Goal: Task Accomplishment & Management: Manage account settings

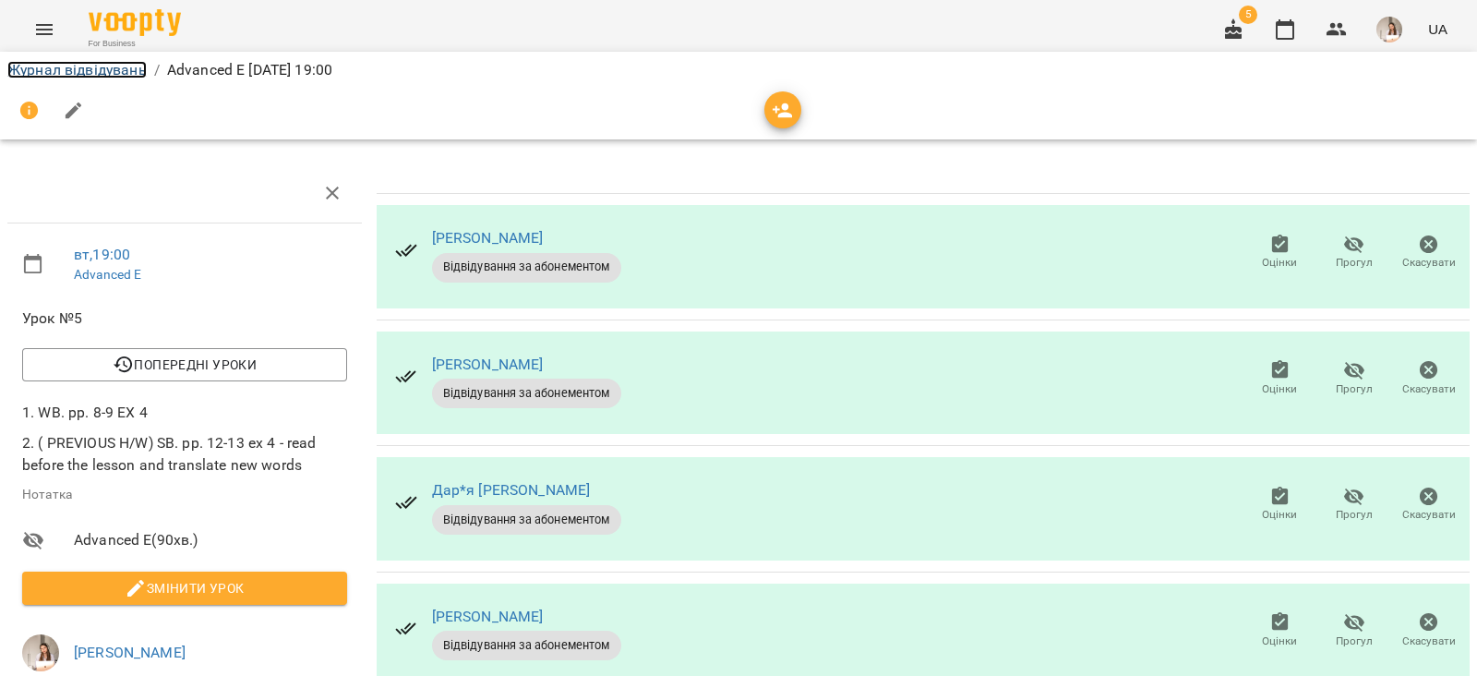
click at [107, 78] on link "Журнал відвідувань" at bounding box center [76, 70] width 139 height 18
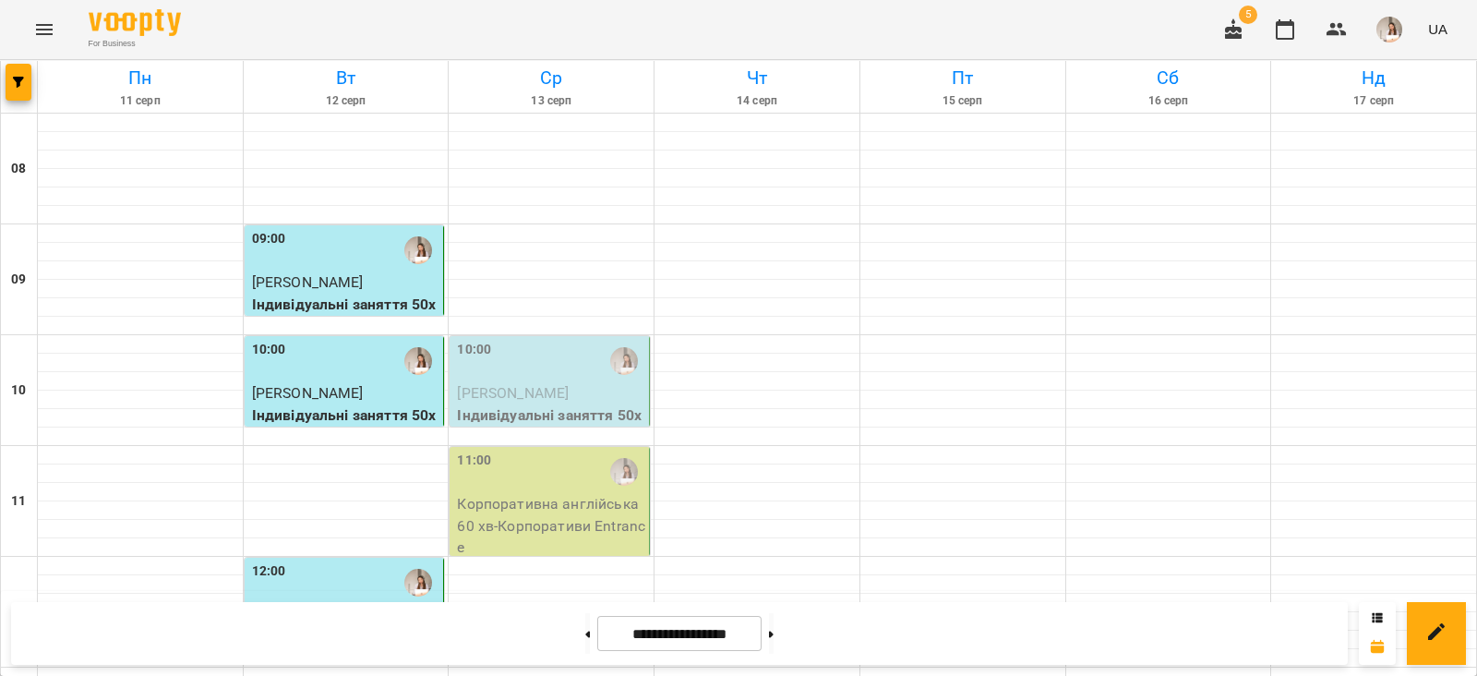
scroll to position [692, 0]
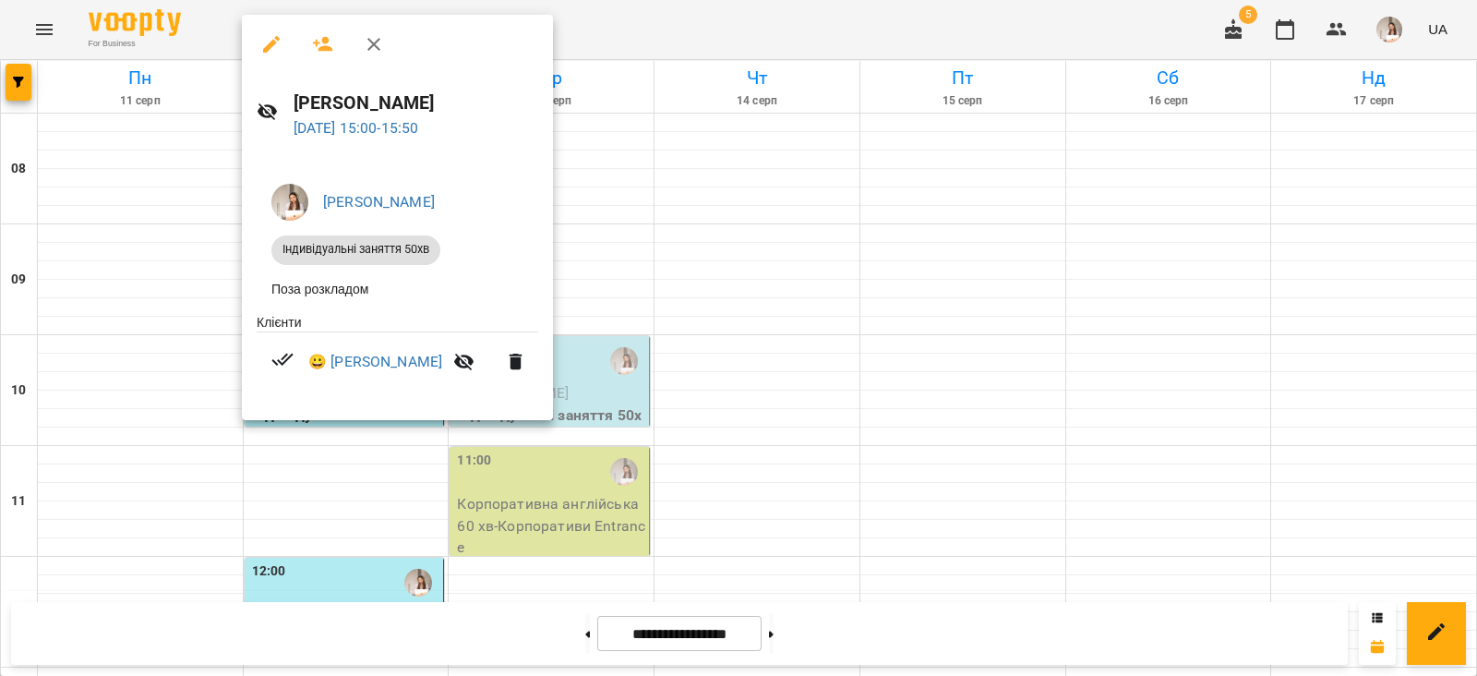
click at [263, 54] on button "button" at bounding box center [271, 44] width 44 height 44
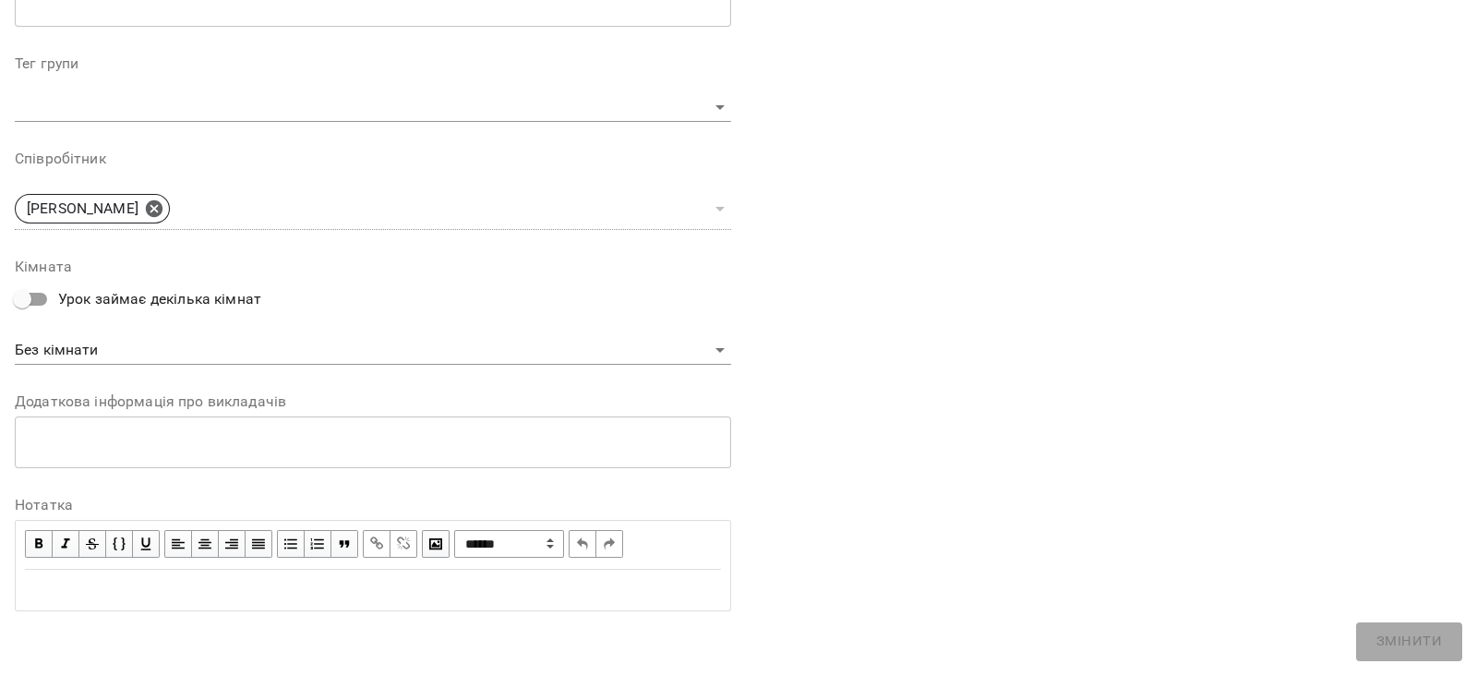
click at [133, 580] on div "Edit text" at bounding box center [373, 590] width 696 height 22
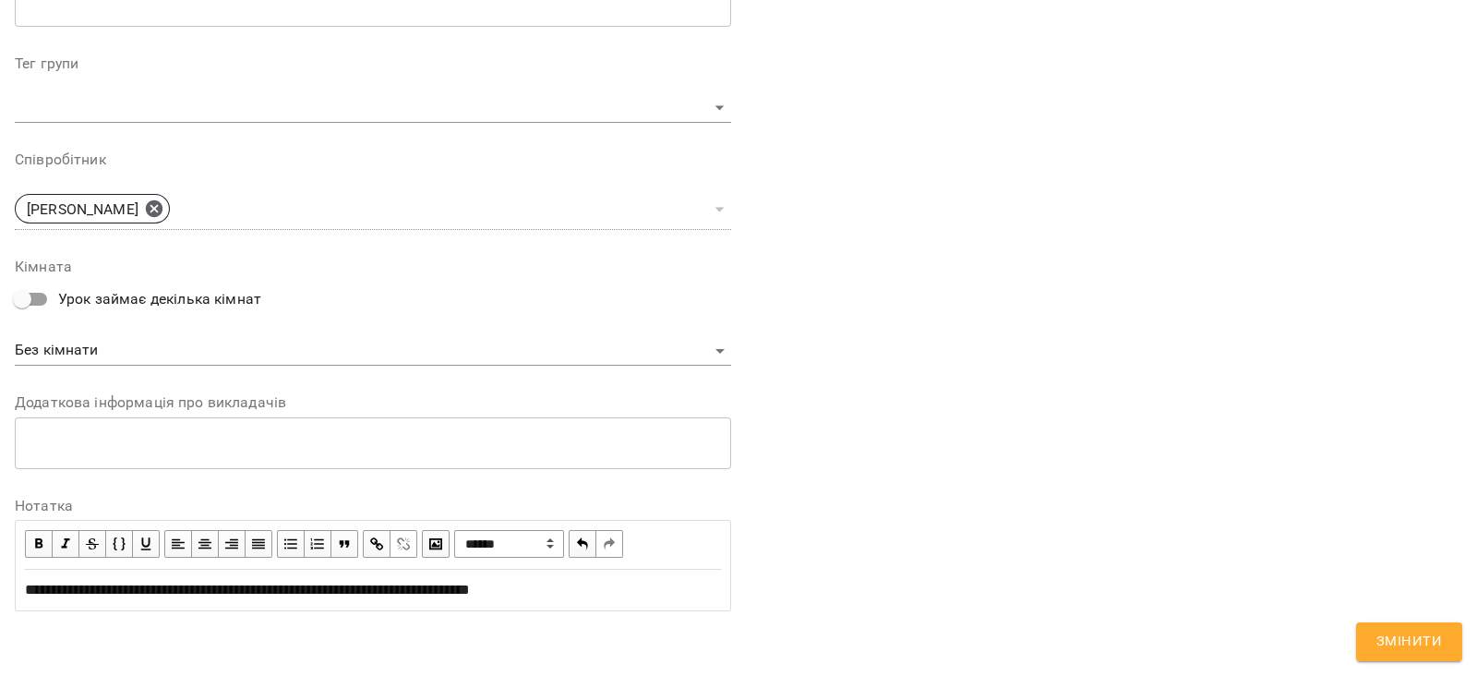
click at [374, 533] on span "button" at bounding box center [376, 543] width 20 height 20
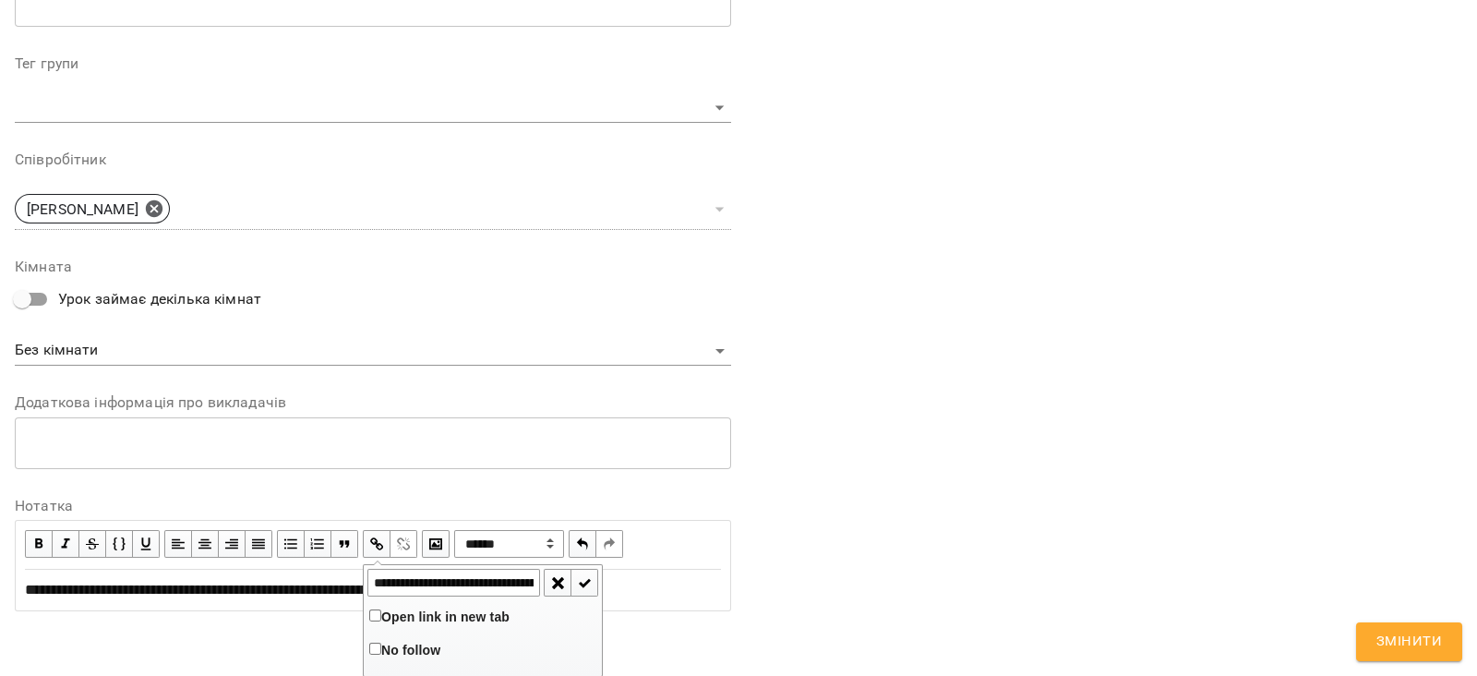
scroll to position [0, 318]
type input "**********"
click at [589, 584] on span "button" at bounding box center [585, 582] width 20 height 20
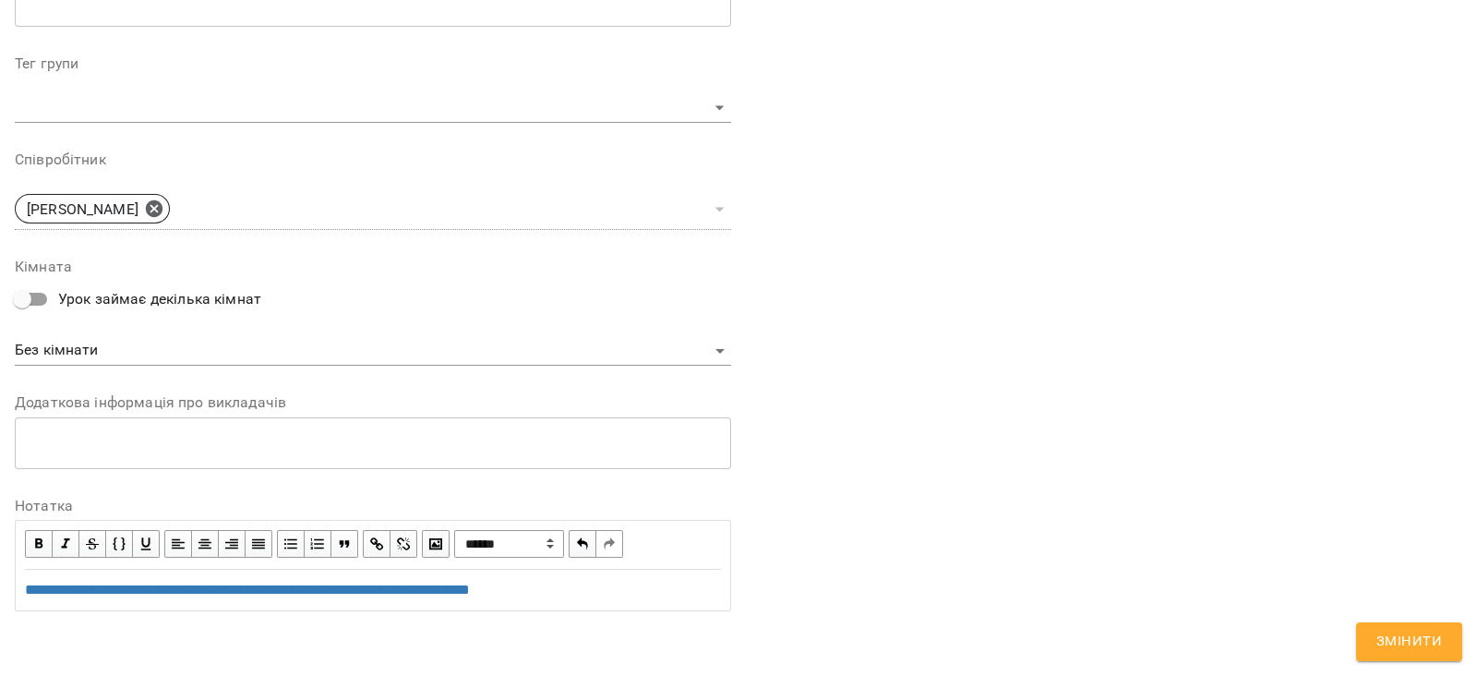
click at [1362, 625] on button "Змінити" at bounding box center [1409, 641] width 106 height 39
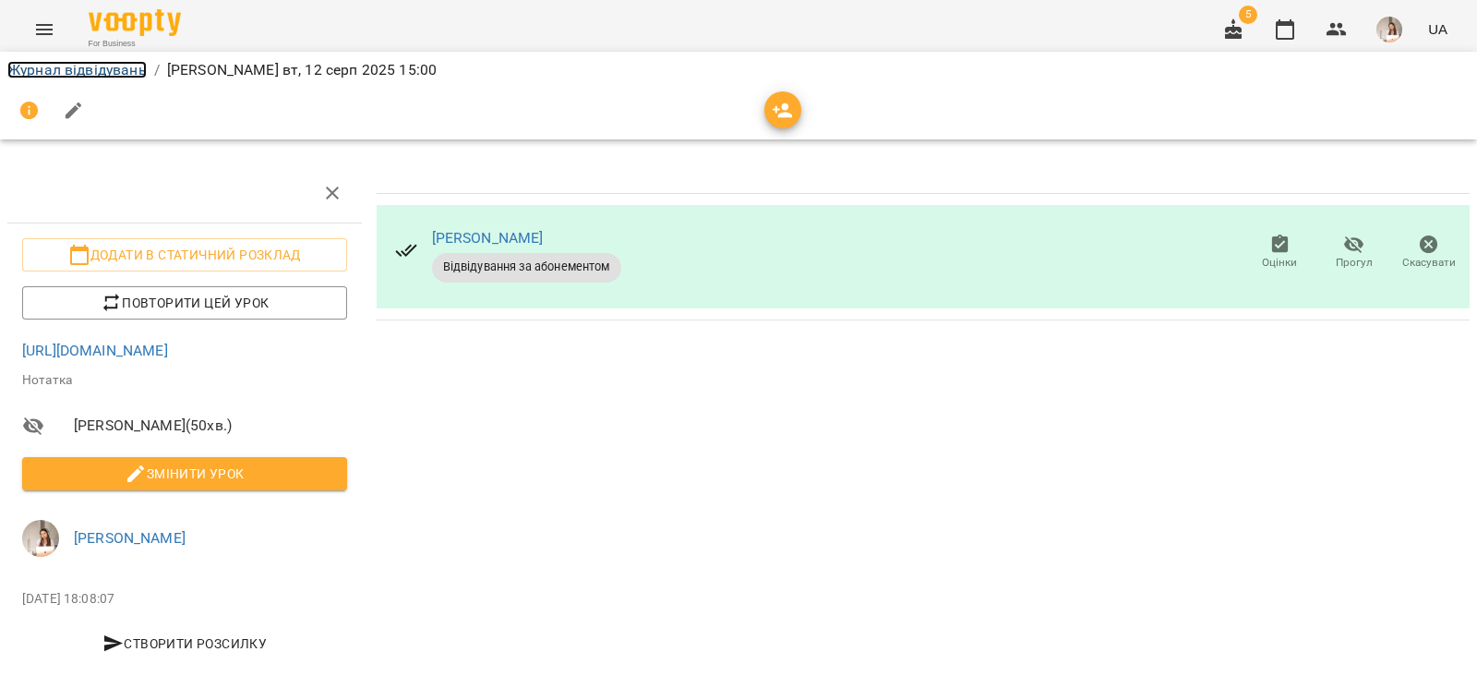
click at [109, 71] on link "Журнал відвідувань" at bounding box center [76, 70] width 139 height 18
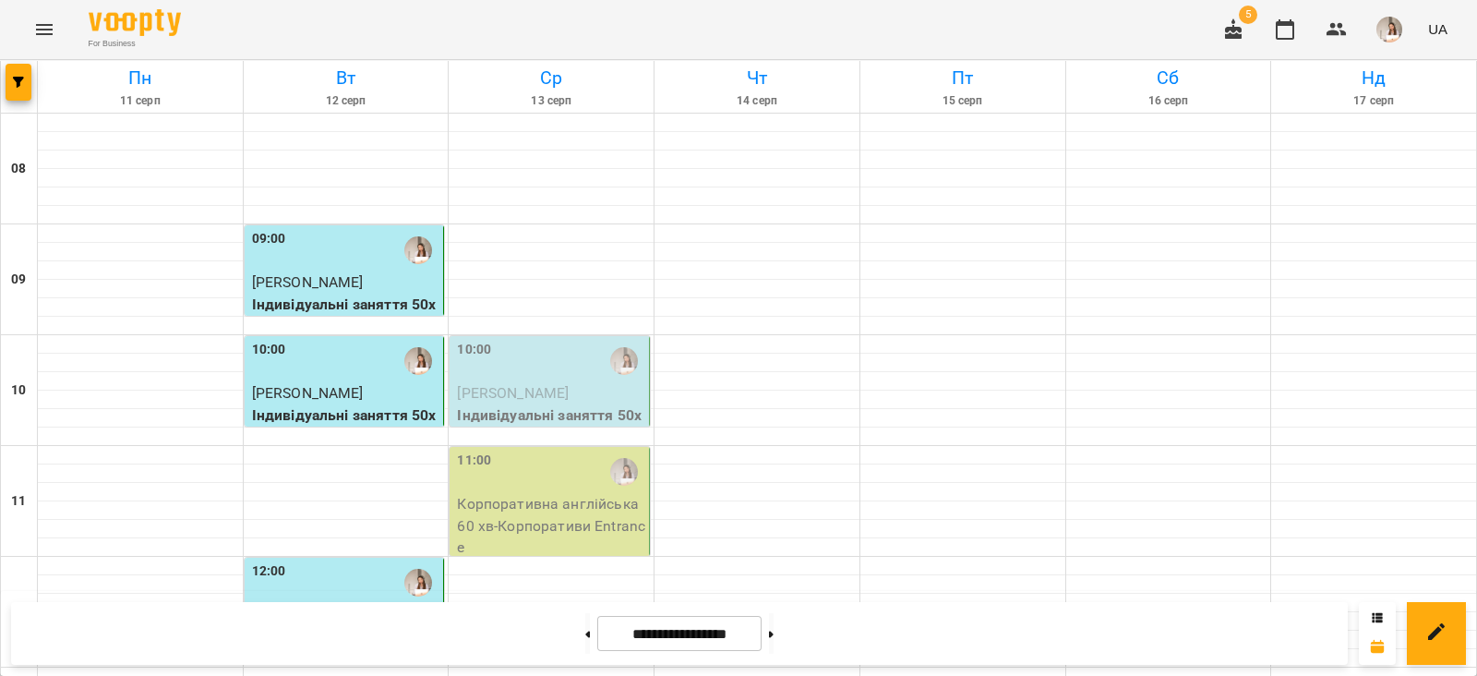
scroll to position [767, 0]
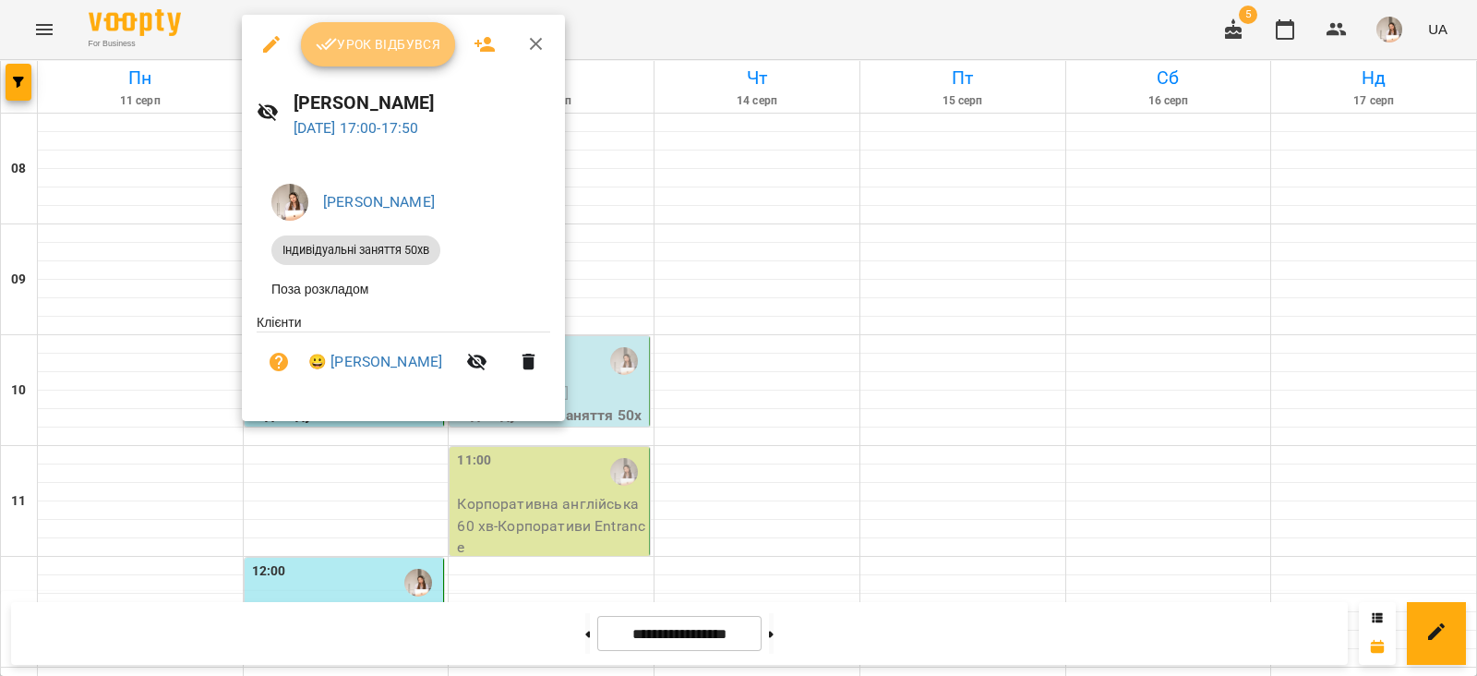
click at [334, 48] on icon "button" at bounding box center [327, 44] width 22 height 22
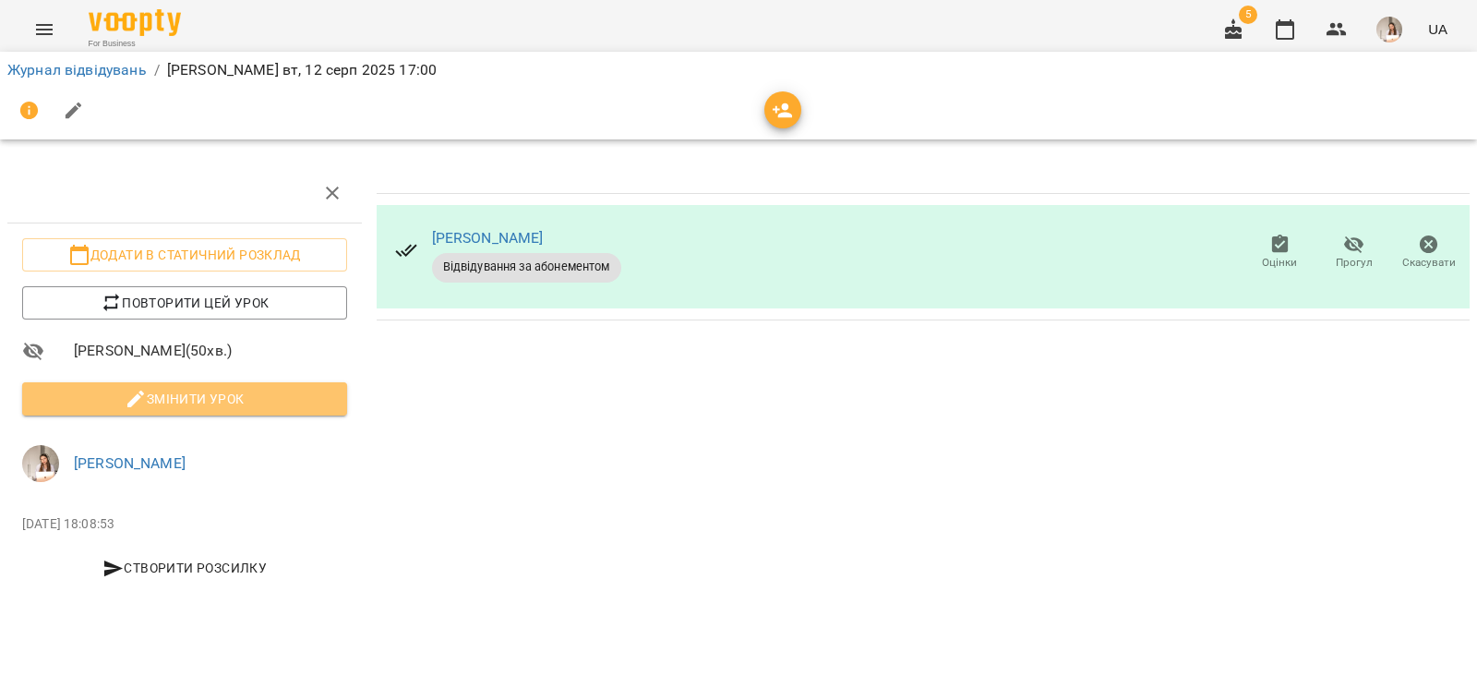
click at [162, 388] on span "Змінити урок" at bounding box center [184, 399] width 295 height 22
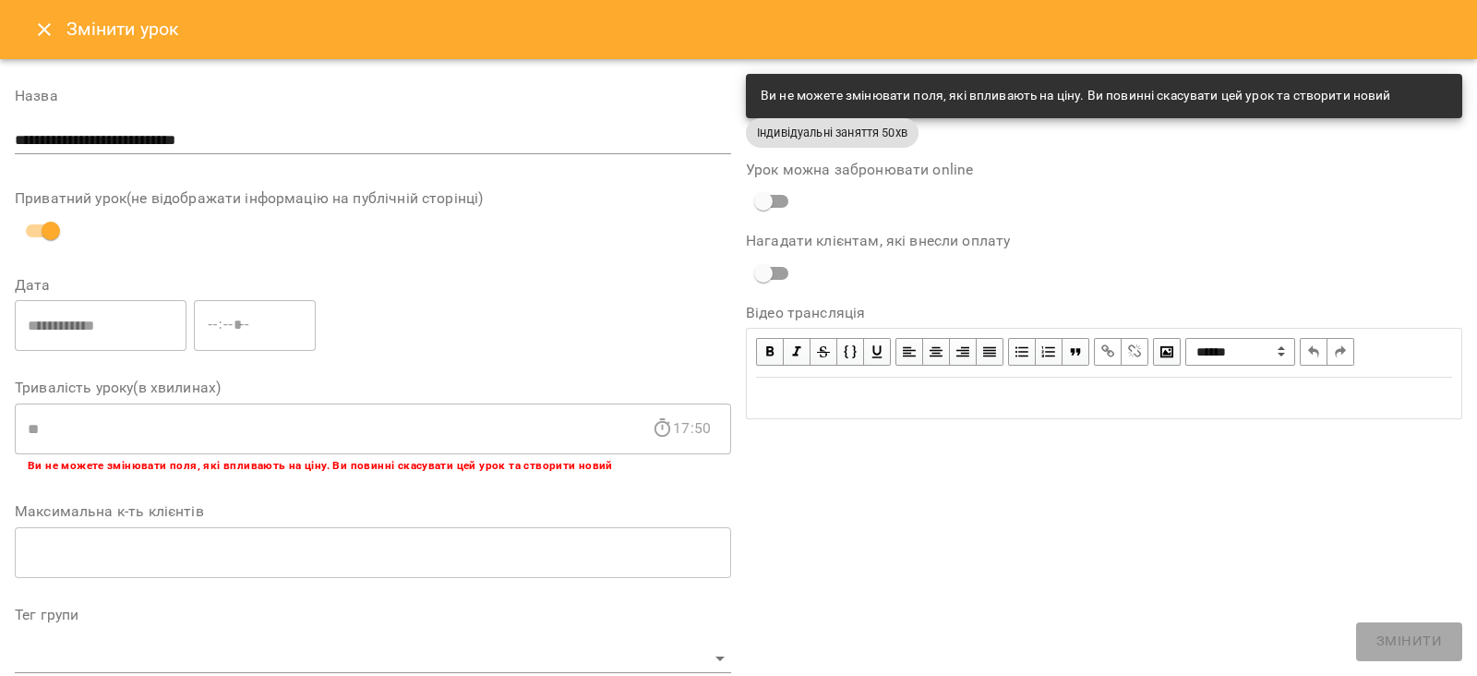
scroll to position [551, 0]
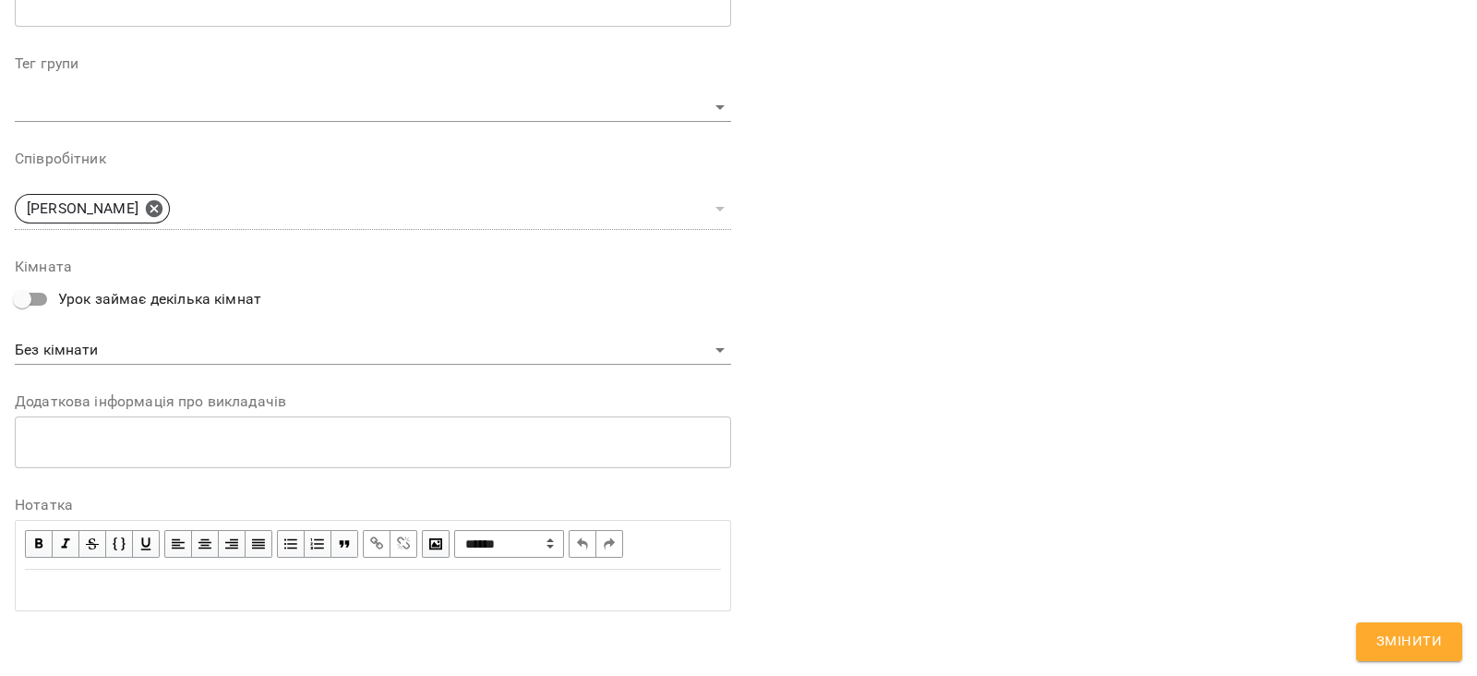
click at [281, 603] on div "Edit text" at bounding box center [373, 589] width 712 height 39
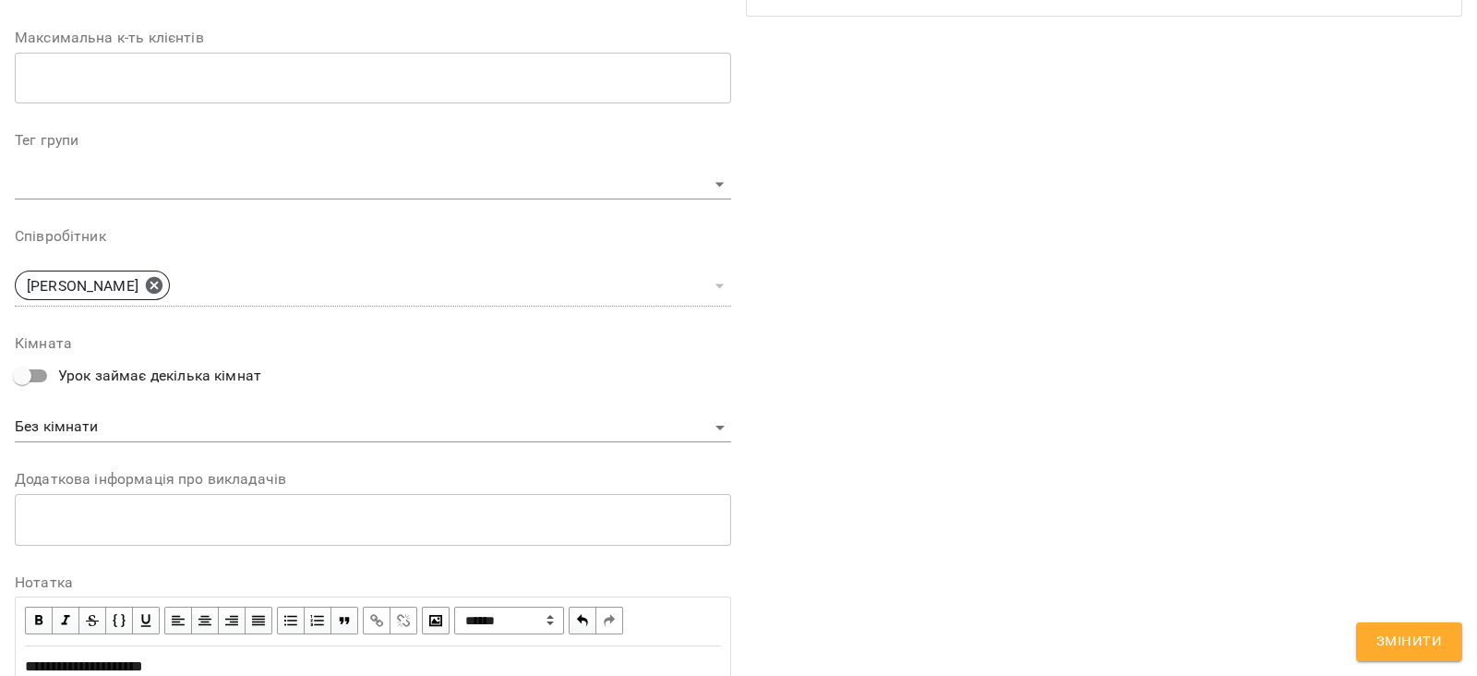
scroll to position [628, 0]
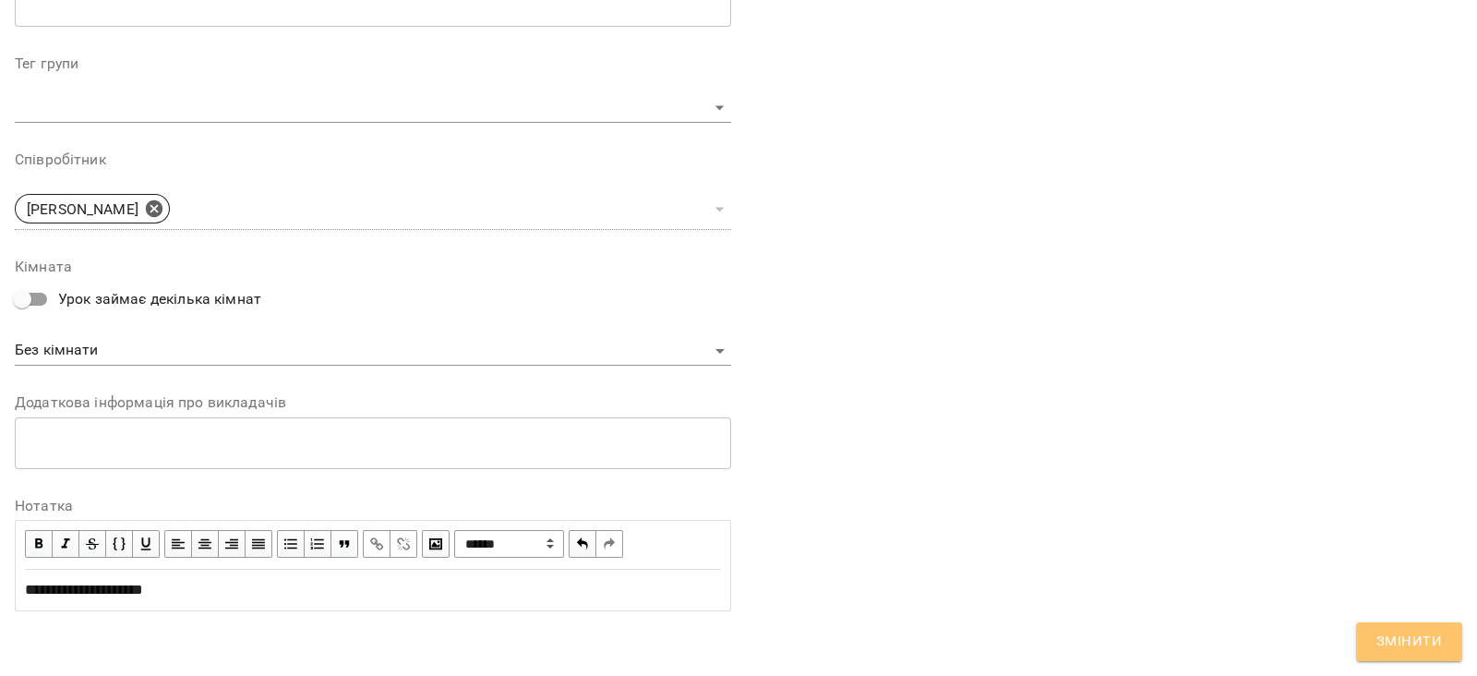
click at [1416, 638] on span "Змінити" at bounding box center [1409, 641] width 66 height 24
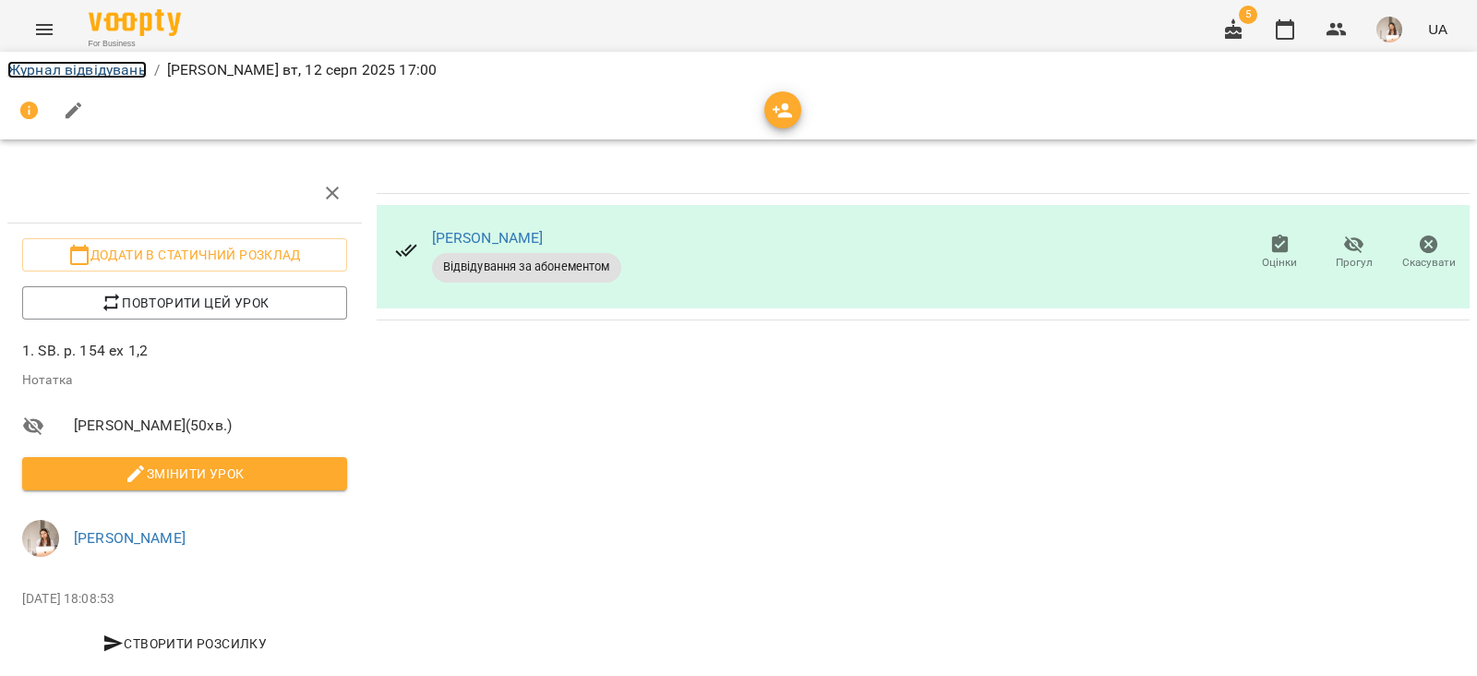
click at [93, 65] on link "Журнал відвідувань" at bounding box center [76, 70] width 139 height 18
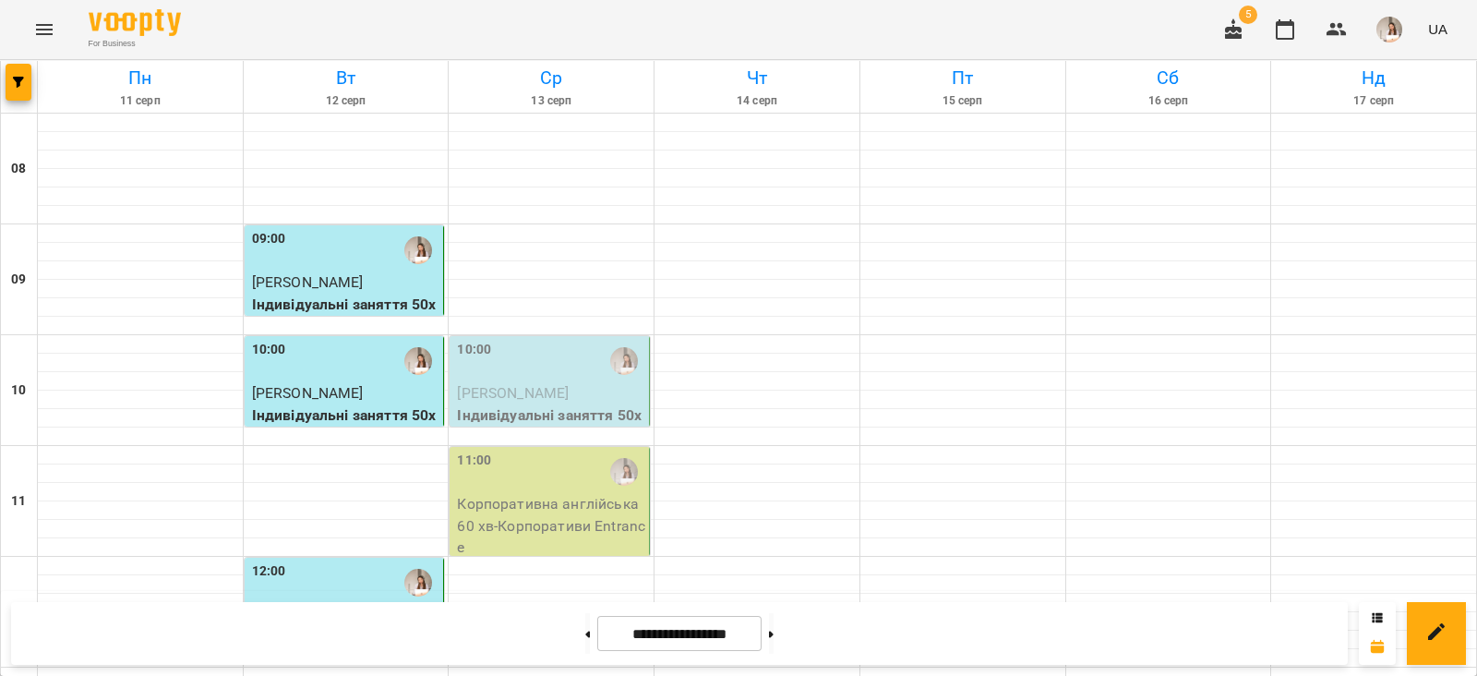
scroll to position [785, 0]
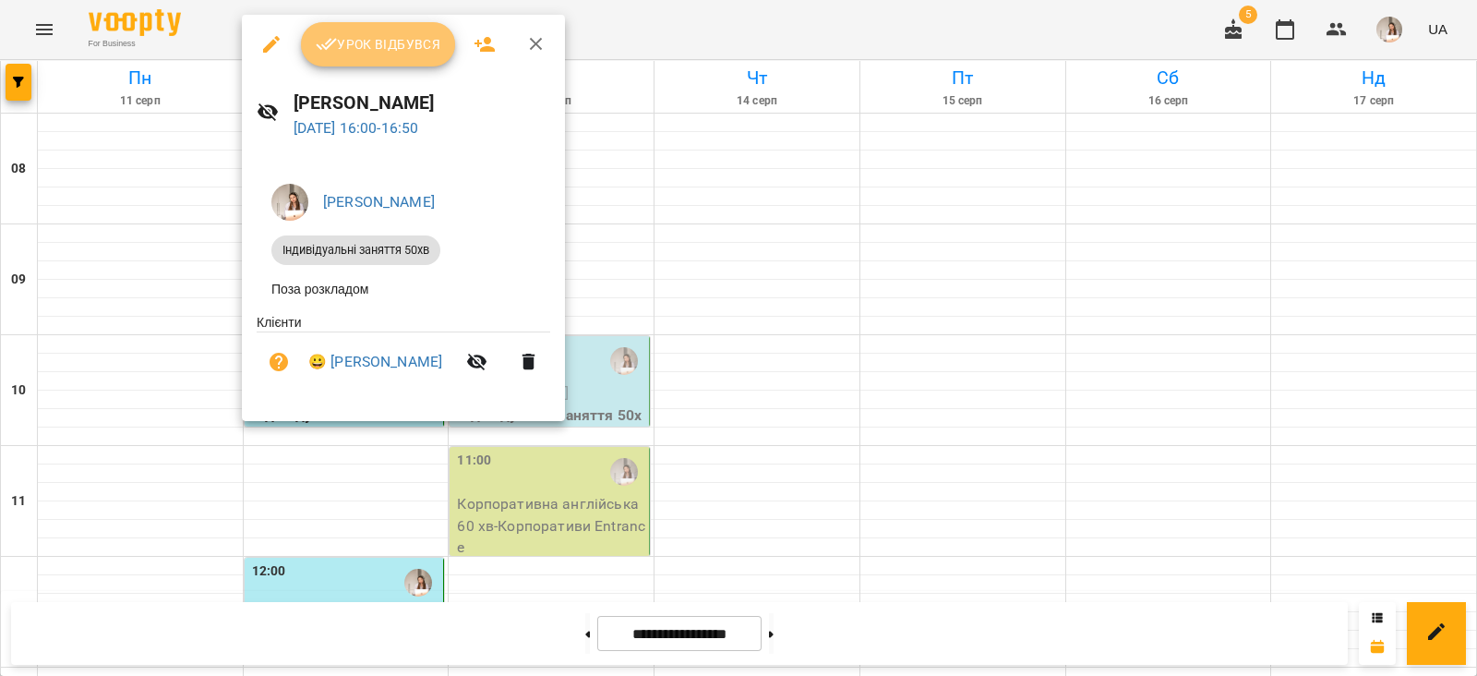
click at [333, 45] on icon "button" at bounding box center [327, 44] width 22 height 22
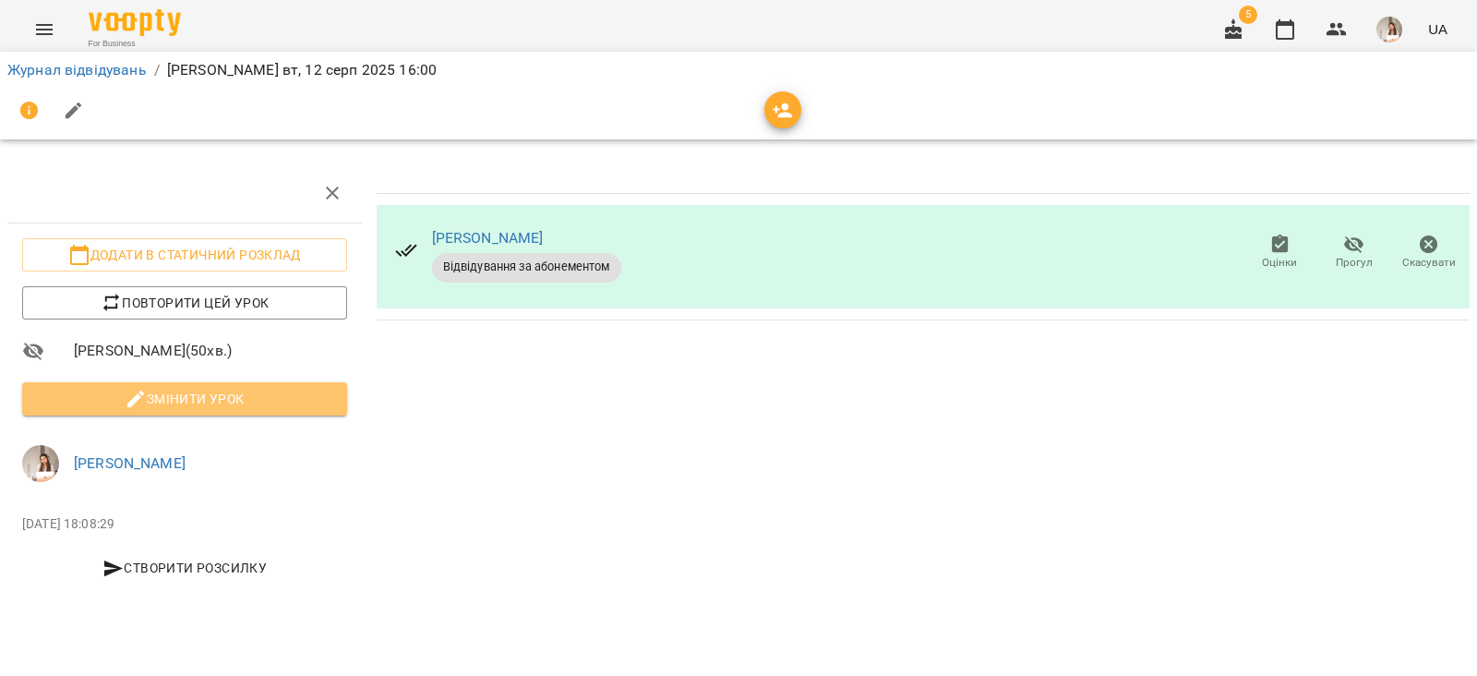
click at [268, 403] on span "Змінити урок" at bounding box center [184, 399] width 295 height 22
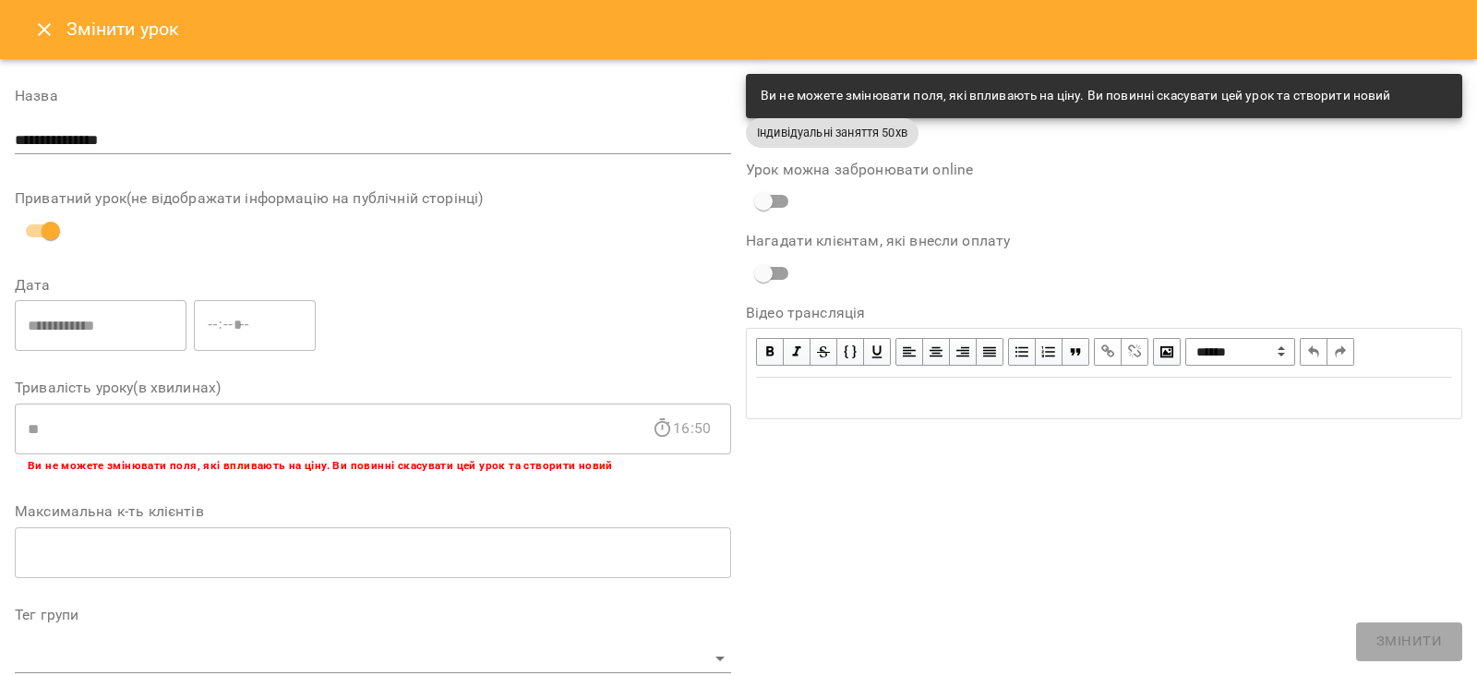
scroll to position [551, 0]
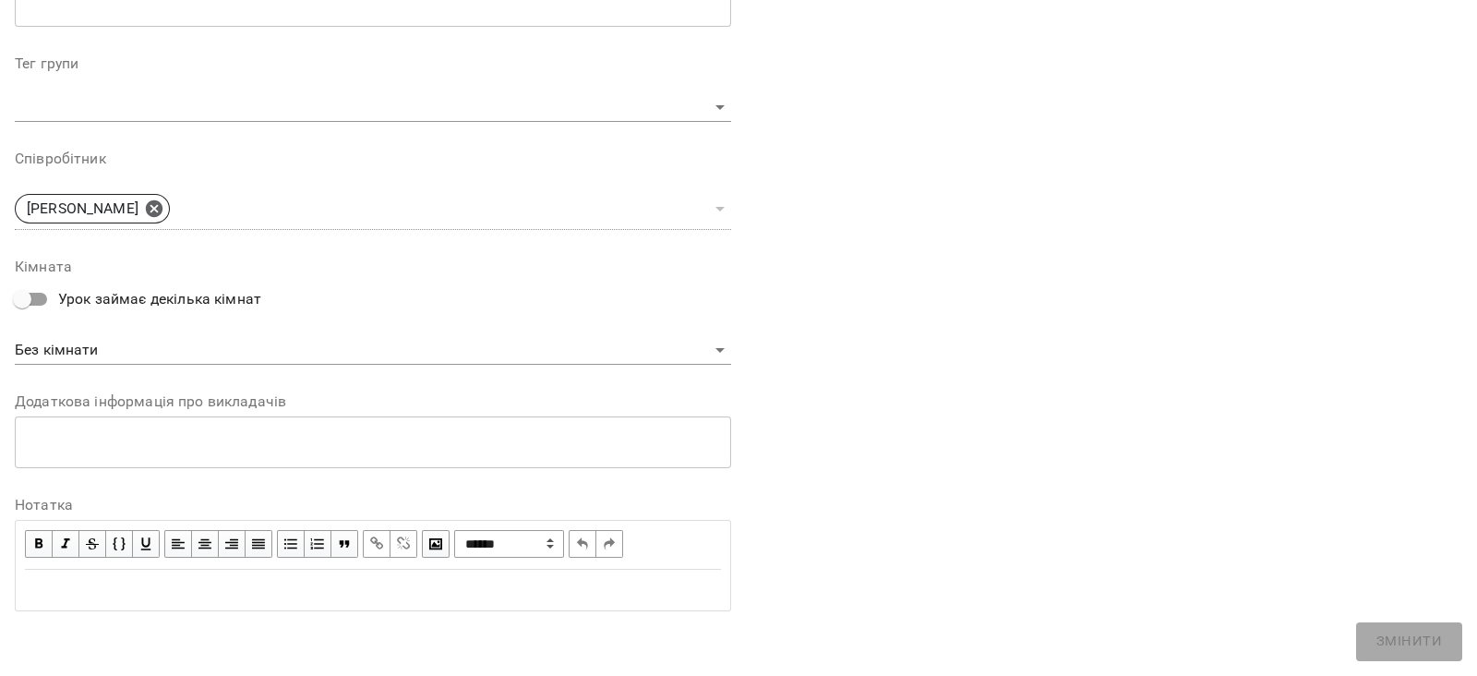
click at [239, 596] on div "Edit text" at bounding box center [373, 590] width 696 height 22
click at [1387, 637] on span "Змінити" at bounding box center [1409, 641] width 66 height 24
